Goal: Find contact information: Obtain details needed to contact an individual or organization

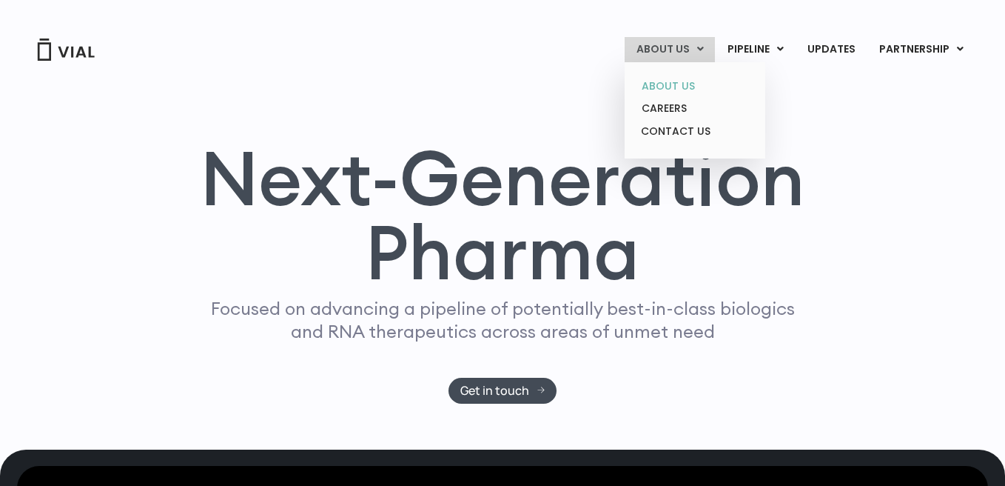
click at [676, 87] on link "ABOUT US" at bounding box center [695, 86] width 130 height 23
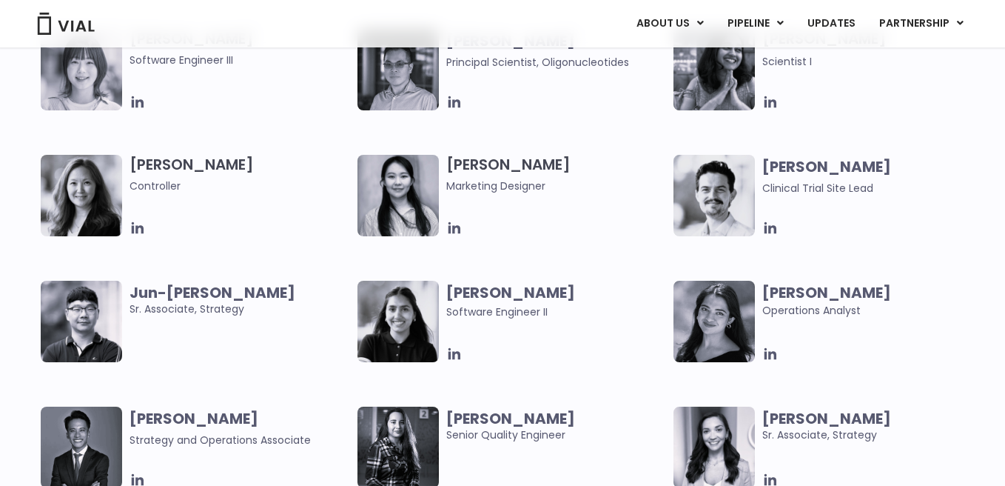
scroll to position [2579, 0]
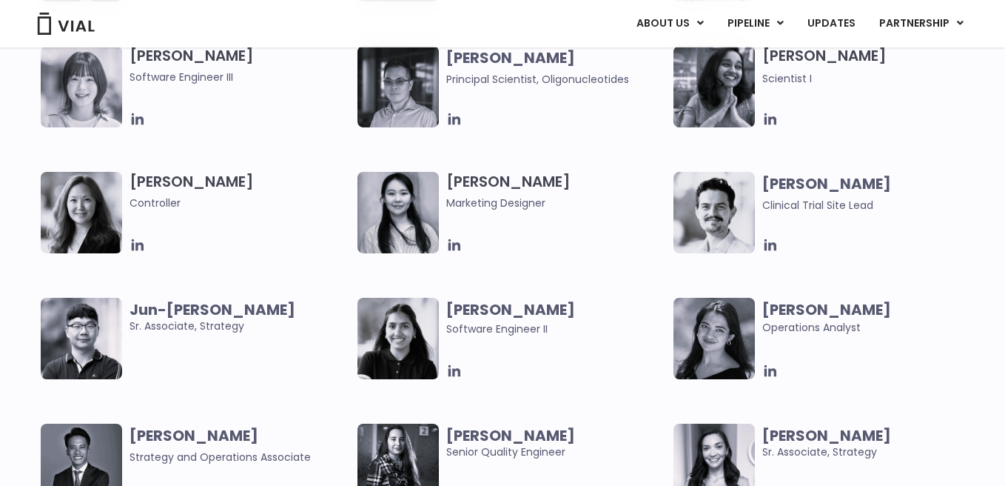
click at [90, 211] on img at bounding box center [81, 212] width 81 height 81
click at [133, 246] on icon at bounding box center [138, 245] width 12 height 12
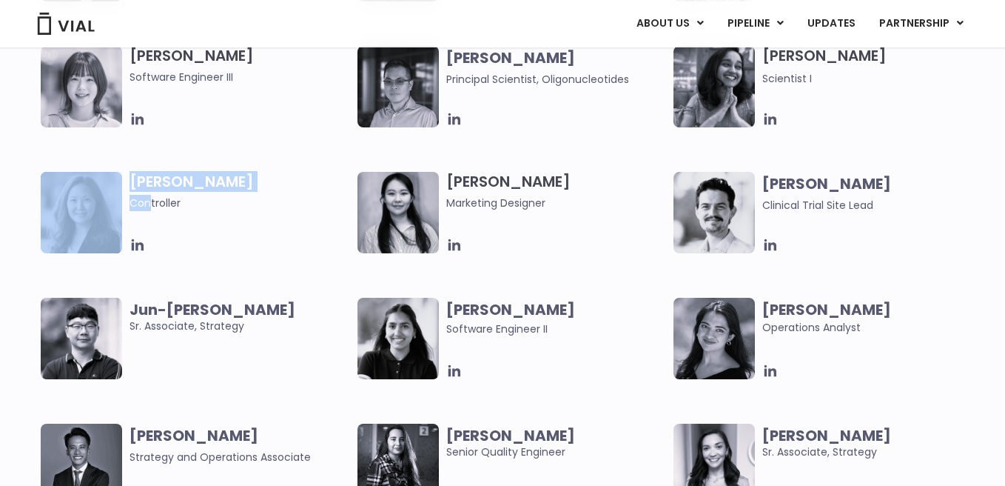
drag, startPoint x: 35, startPoint y: 178, endPoint x: 148, endPoint y: 204, distance: 116.4
click at [148, 204] on div "[PERSON_NAME] User Experience Researcher [PERSON_NAME] Software Engineer [PERSO…" at bounding box center [502, 297] width 1005 height 755
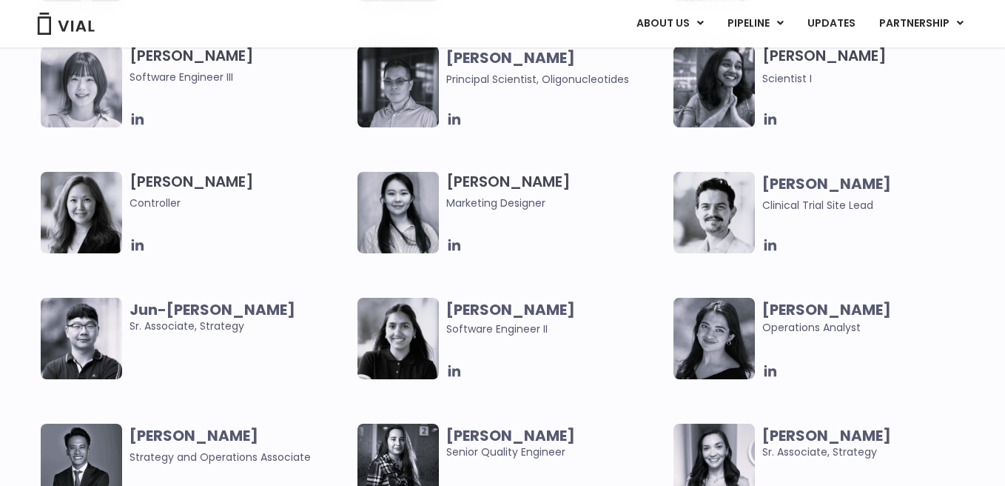
click at [179, 228] on div "[PERSON_NAME] Controller" at bounding box center [244, 212] width 228 height 81
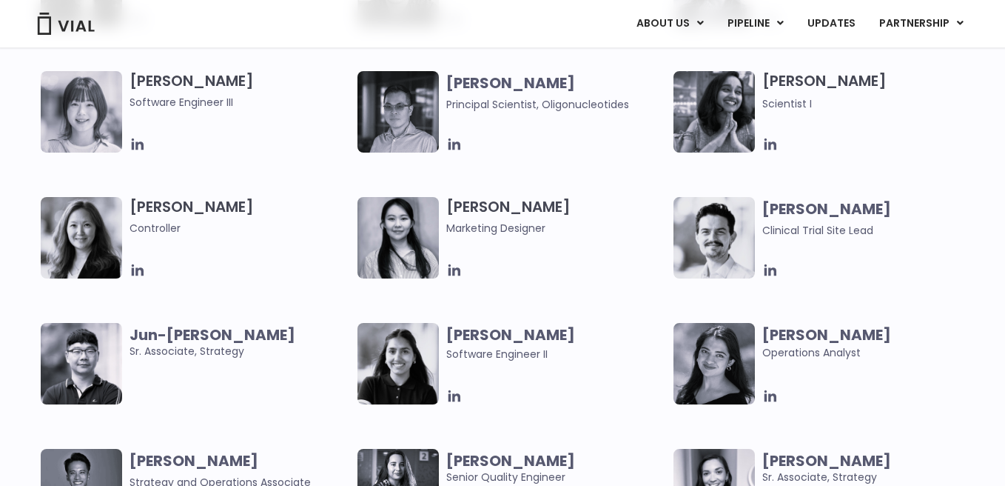
scroll to position [2550, 0]
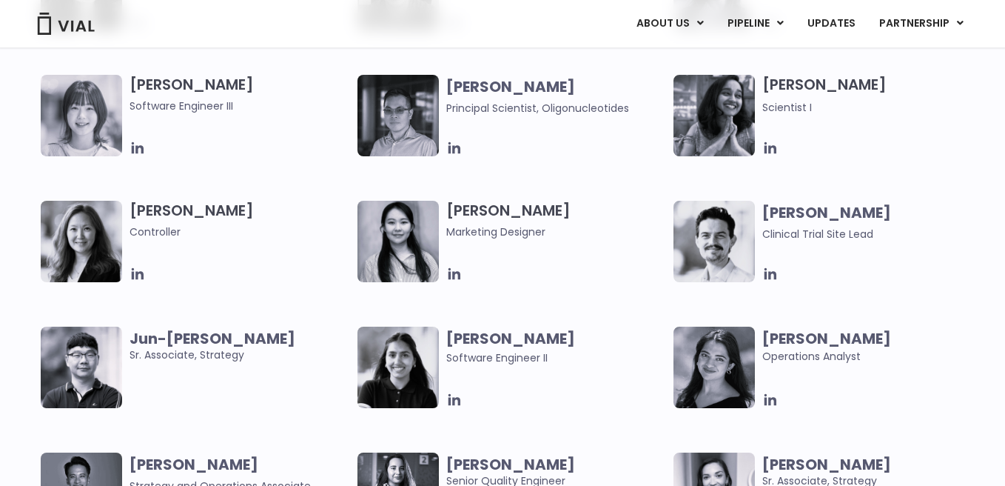
click at [164, 233] on span "Controller" at bounding box center [240, 232] width 221 height 16
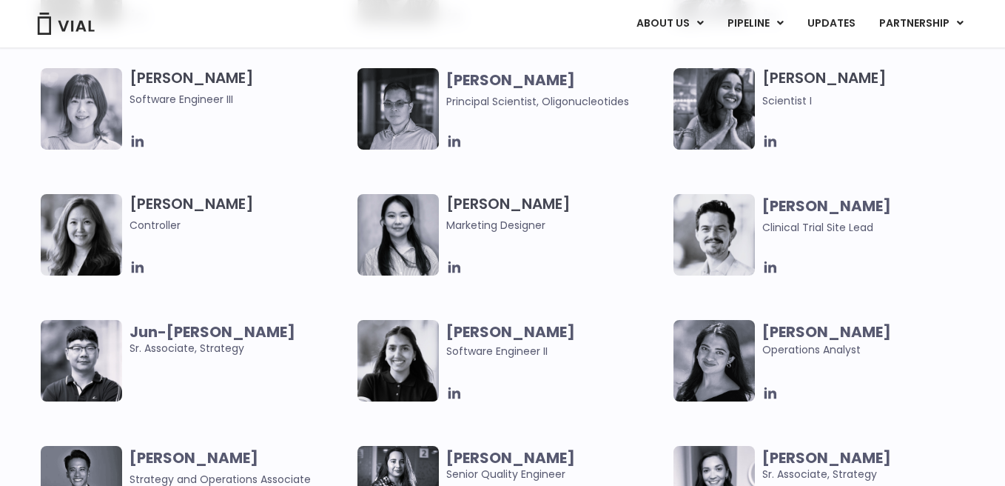
scroll to position [2558, 0]
